Goal: Information Seeking & Learning: Check status

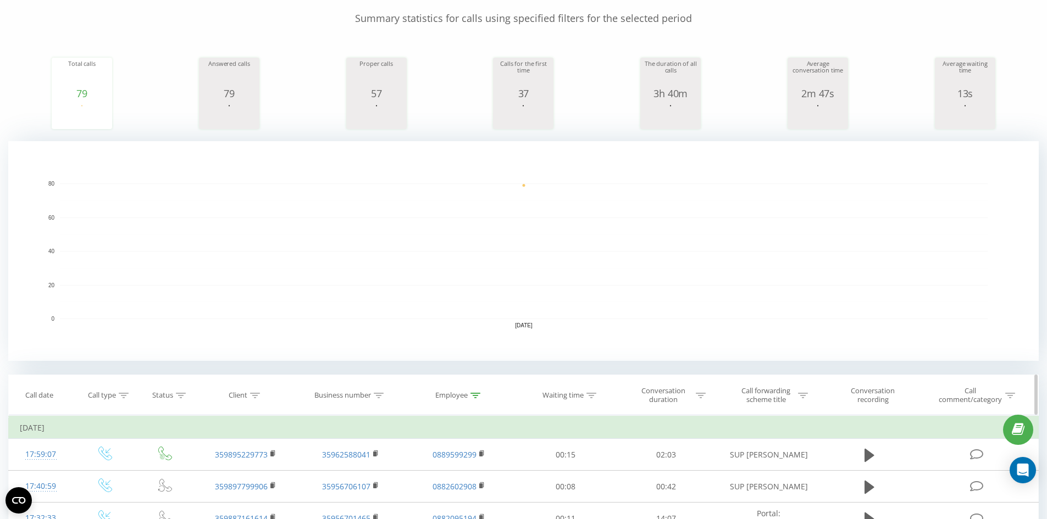
scroll to position [99, 0]
click at [256, 396] on icon at bounding box center [255, 395] width 10 height 5
drag, startPoint x: 230, startPoint y: 471, endPoint x: 218, endPoint y: 472, distance: 12.7
click at [230, 471] on input "text" at bounding box center [246, 474] width 97 height 19
paste input "+359878355443"
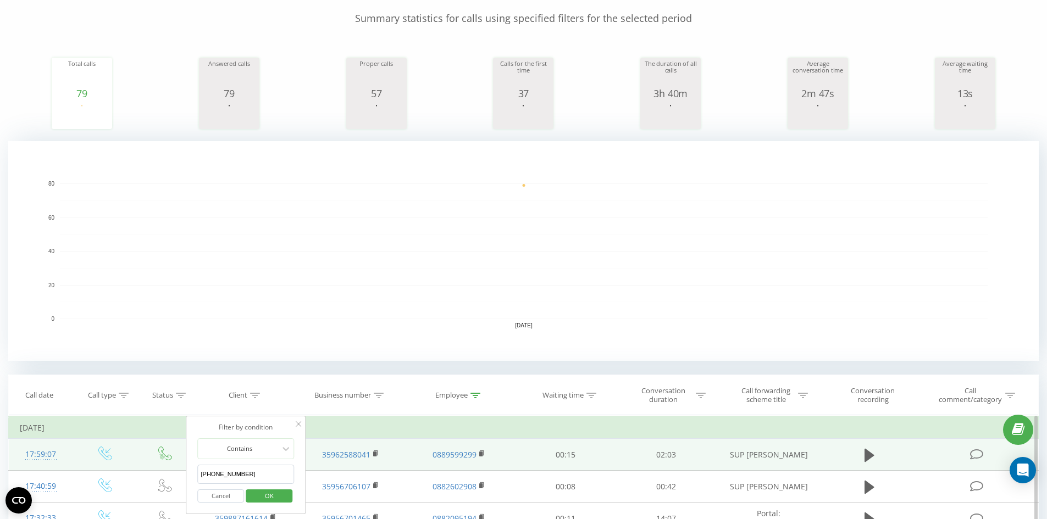
drag, startPoint x: 204, startPoint y: 474, endPoint x: 171, endPoint y: 467, distance: 34.3
type input "359878355443"
click button "OK" at bounding box center [269, 497] width 47 height 14
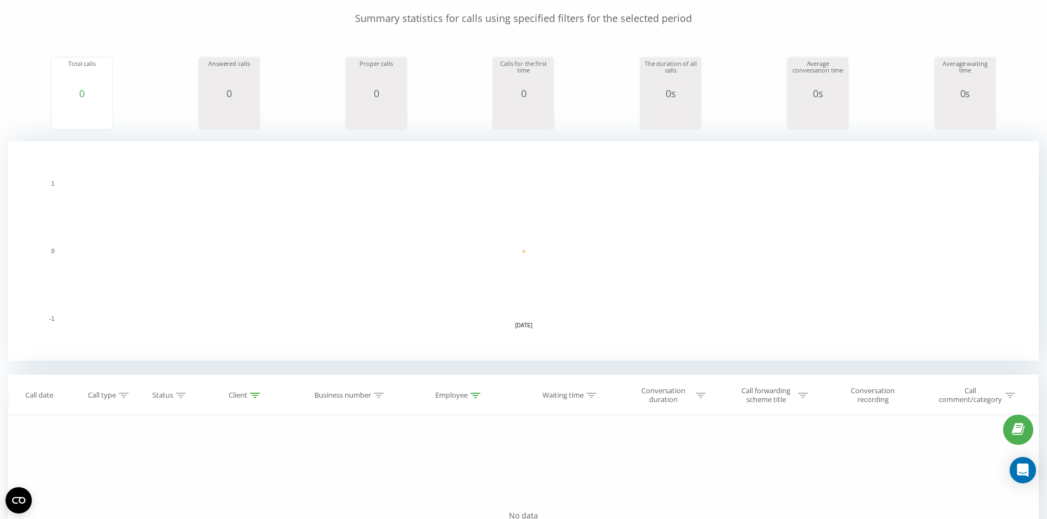
scroll to position [98, 0]
click at [251, 399] on div at bounding box center [255, 396] width 10 height 9
click button "OK" at bounding box center [269, 498] width 47 height 14
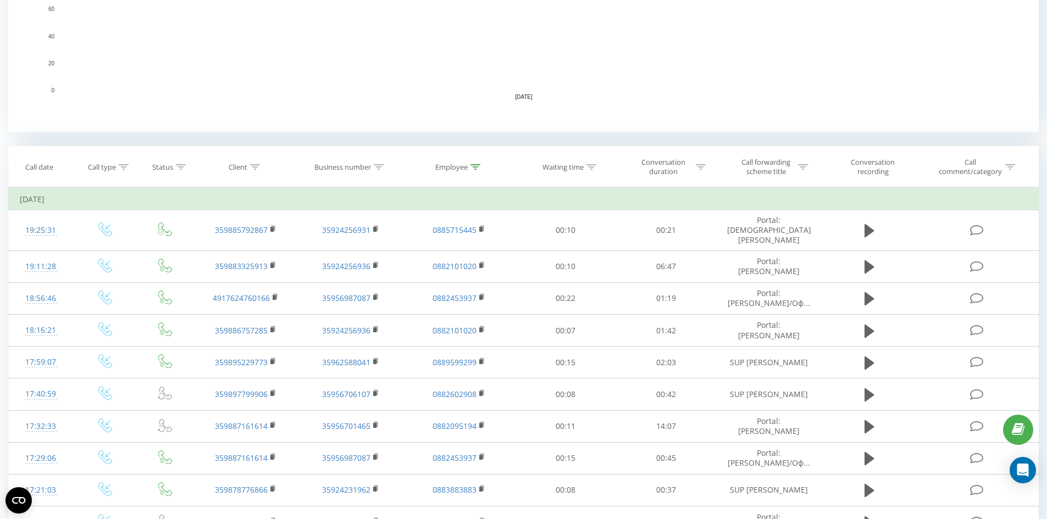
scroll to position [330, 0]
click at [479, 166] on icon at bounding box center [475, 165] width 10 height 5
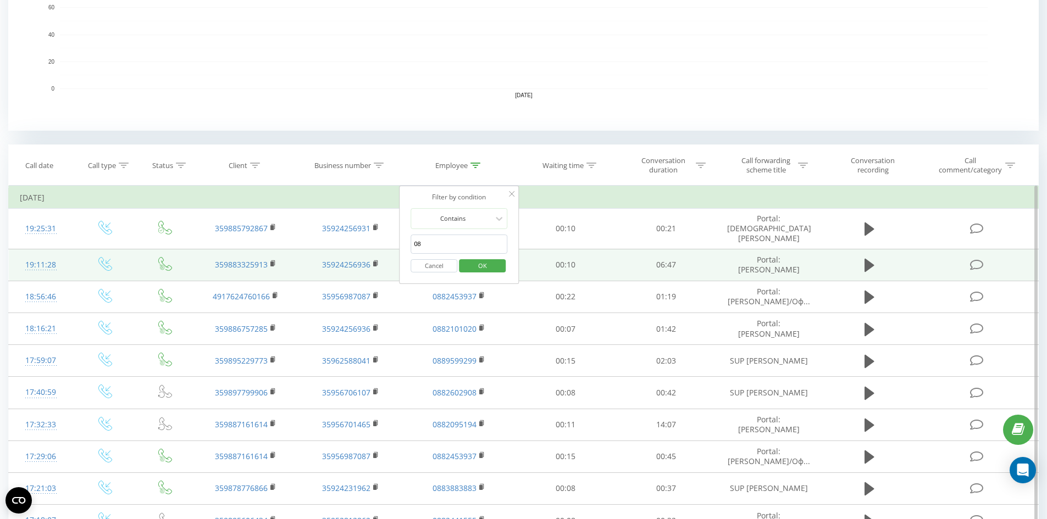
drag, startPoint x: 457, startPoint y: 246, endPoint x: 364, endPoint y: 241, distance: 92.4
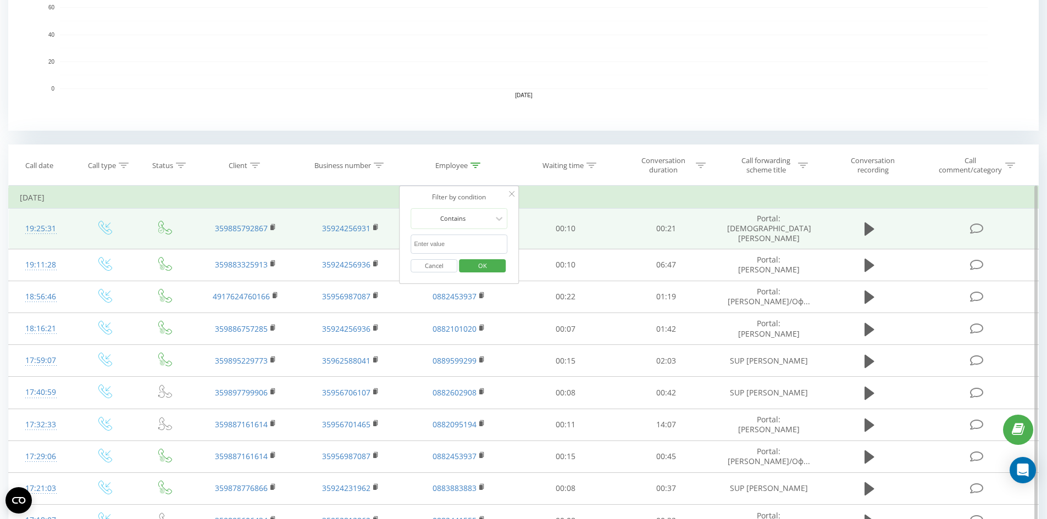
click button "OK" at bounding box center [482, 266] width 47 height 14
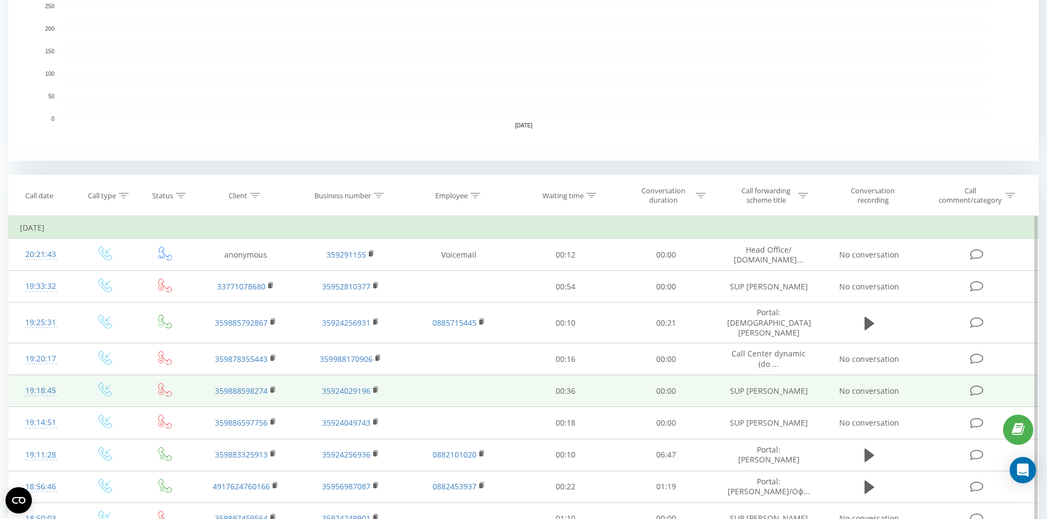
scroll to position [220, 0]
